Goal: Information Seeking & Learning: Find specific fact

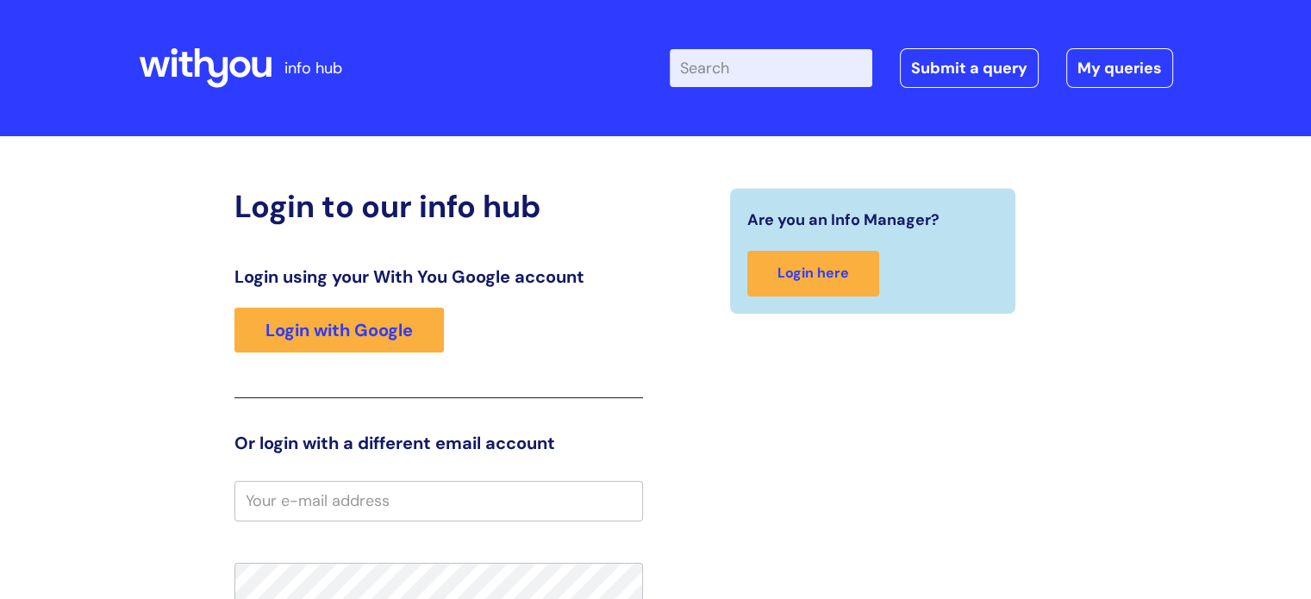
click at [800, 67] on input "Enter your search term here..." at bounding box center [771, 68] width 203 height 38
type input "recovery worker job description"
click button "Search" at bounding box center [0, 0] width 0 height 0
click at [783, 72] on input "Enter your search term here..." at bounding box center [771, 68] width 203 height 38
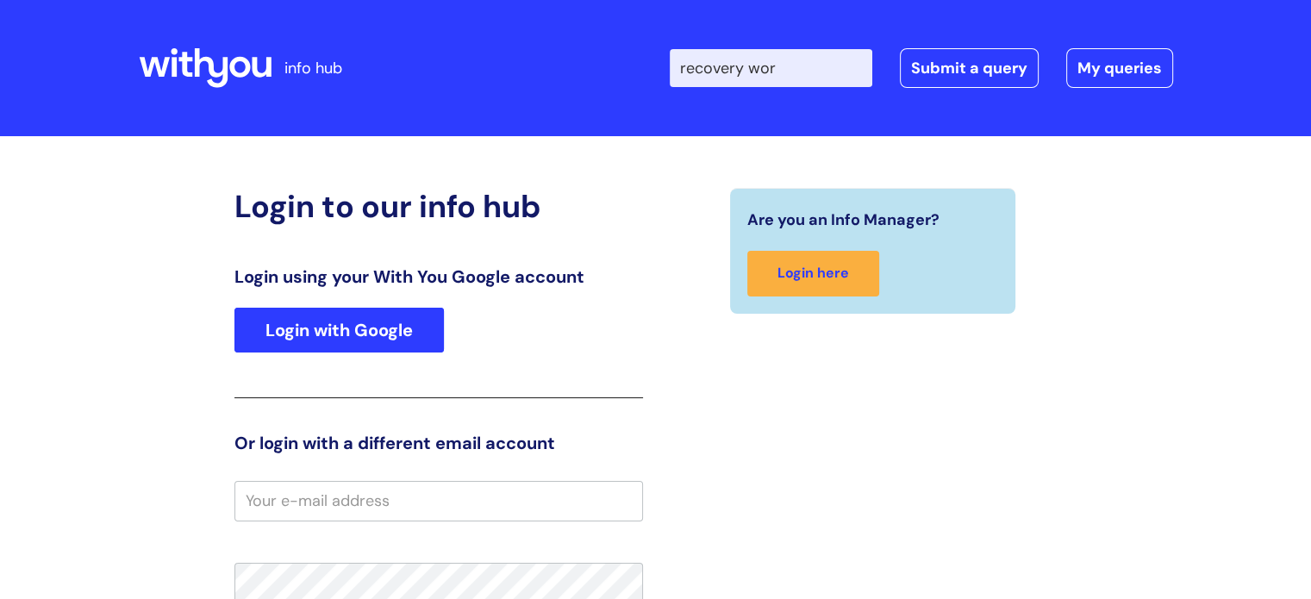
type input "recovery wor"
click at [432, 313] on link "Login with Google" at bounding box center [338, 330] width 209 height 45
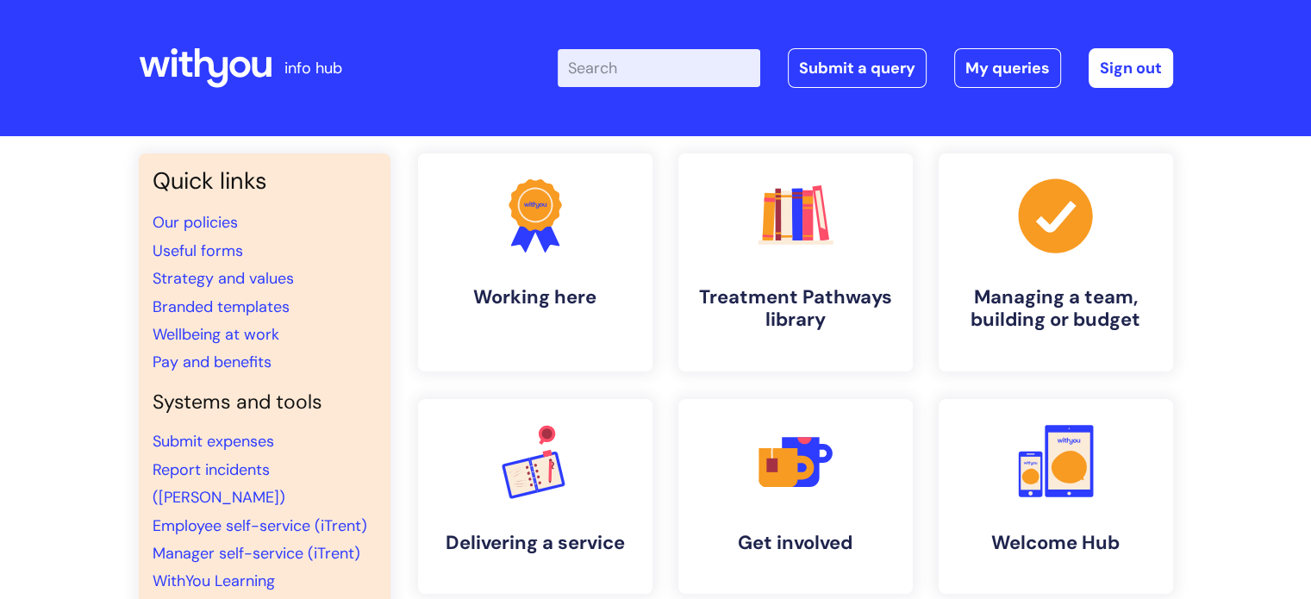
click at [733, 56] on input "Enter your search term here..." at bounding box center [659, 68] width 203 height 38
type input "recovery worker"
click button "Search" at bounding box center [0, 0] width 0 height 0
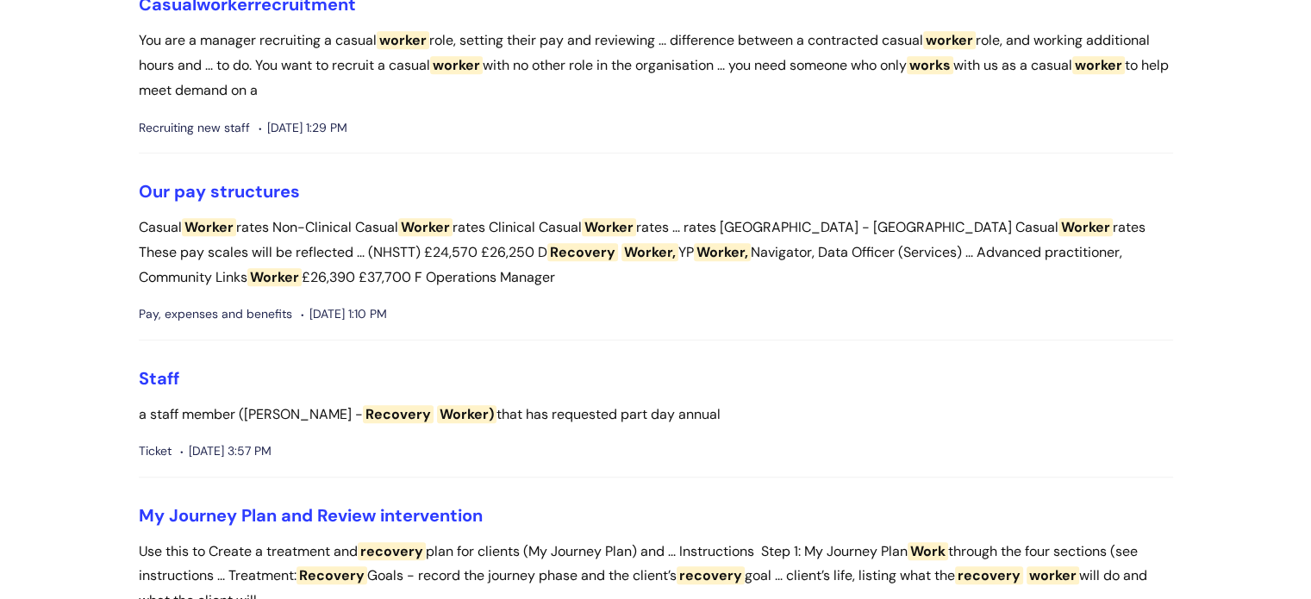
scroll to position [1465, 0]
